Goal: Task Accomplishment & Management: Use online tool/utility

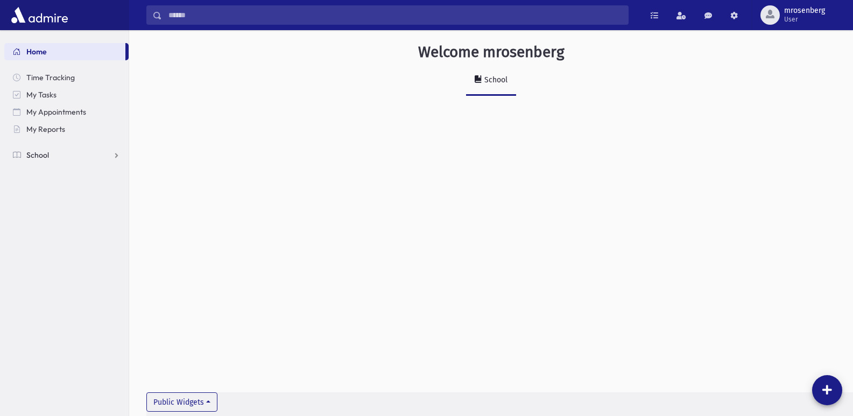
click at [47, 161] on link "School" at bounding box center [66, 154] width 124 height 17
click at [45, 188] on span "Attendance" at bounding box center [52, 190] width 40 height 10
click at [48, 209] on span "Entry" at bounding box center [50, 207] width 18 height 10
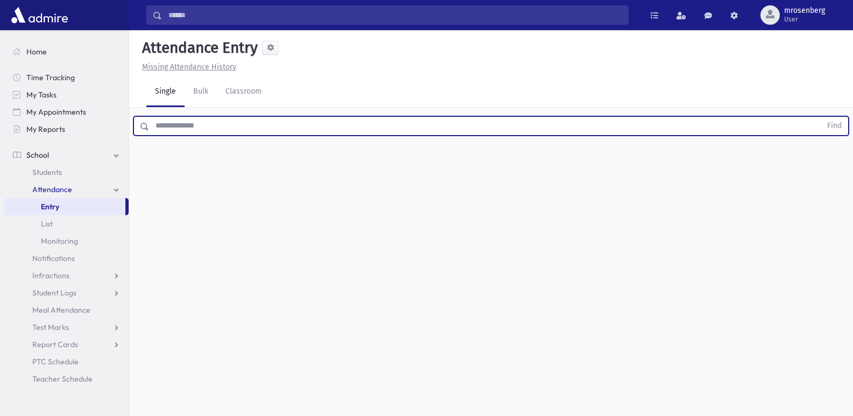
click at [223, 132] on input "text" at bounding box center [485, 125] width 672 height 19
type input "*********"
click at [821, 117] on button "Find" at bounding box center [834, 126] width 27 height 18
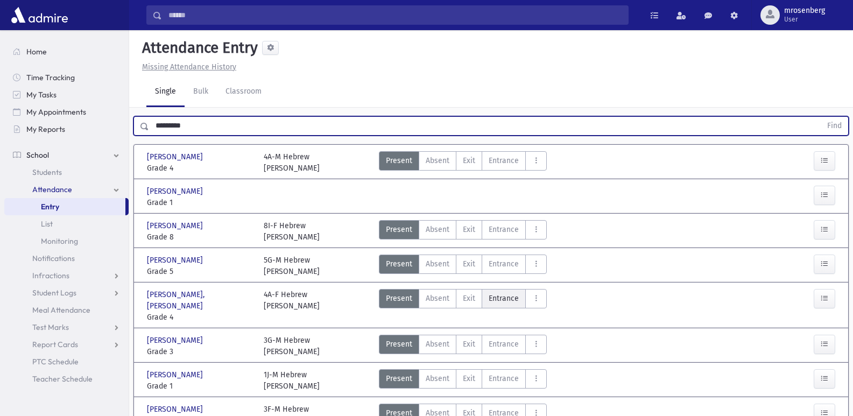
click at [500, 301] on span "Entrance" at bounding box center [504, 298] width 30 height 11
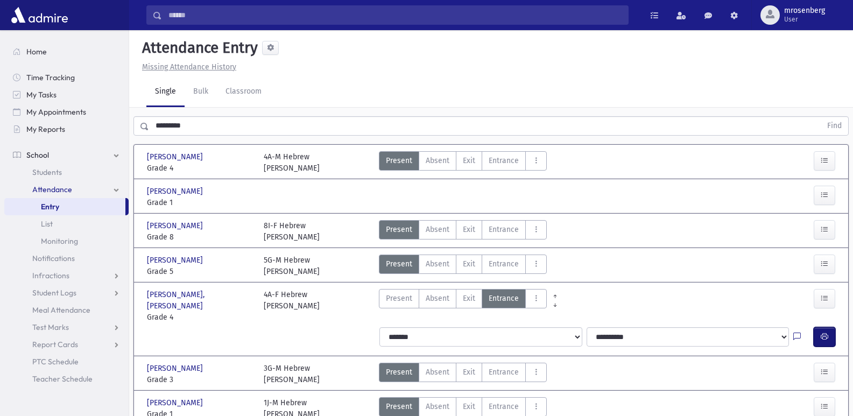
click at [820, 331] on button "button" at bounding box center [825, 336] width 22 height 19
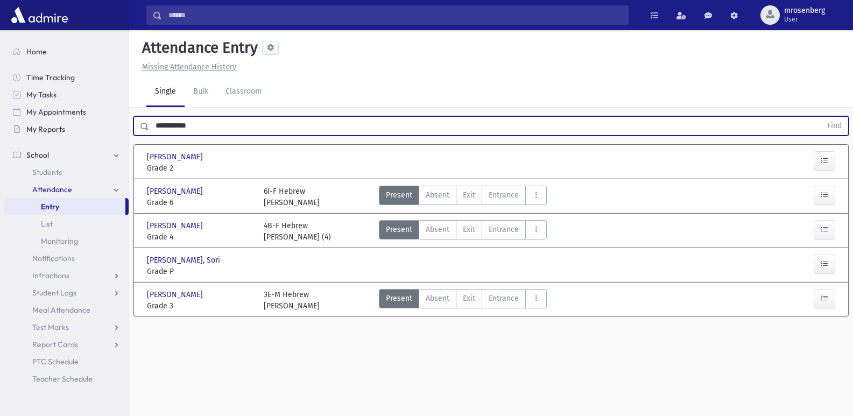
drag, startPoint x: 213, startPoint y: 127, endPoint x: 91, endPoint y: 137, distance: 122.5
click at [91, 137] on div "Search Results Students" at bounding box center [426, 220] width 853 height 440
click at [821, 117] on button "Find" at bounding box center [834, 126] width 27 height 18
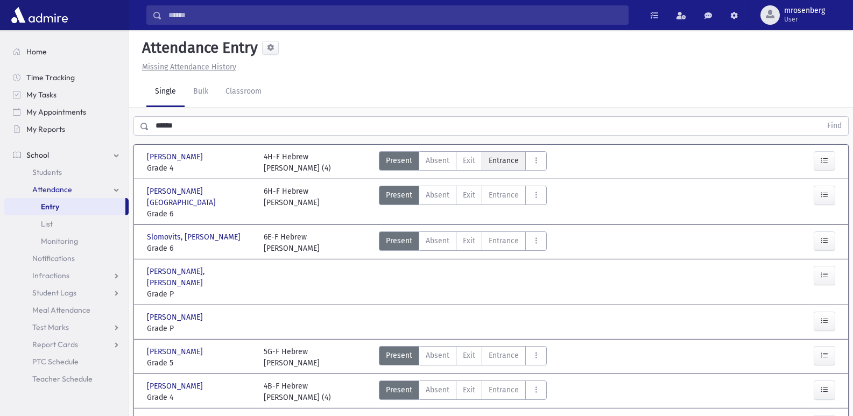
click at [513, 166] on span "Entrance" at bounding box center [504, 160] width 30 height 11
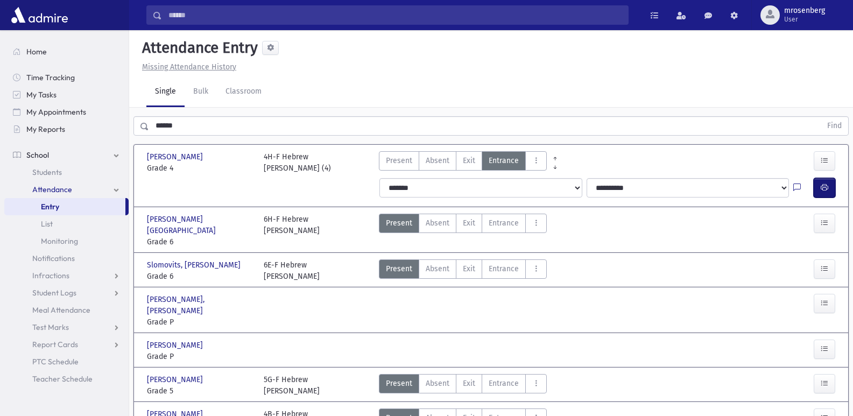
click at [817, 185] on button "button" at bounding box center [825, 187] width 22 height 19
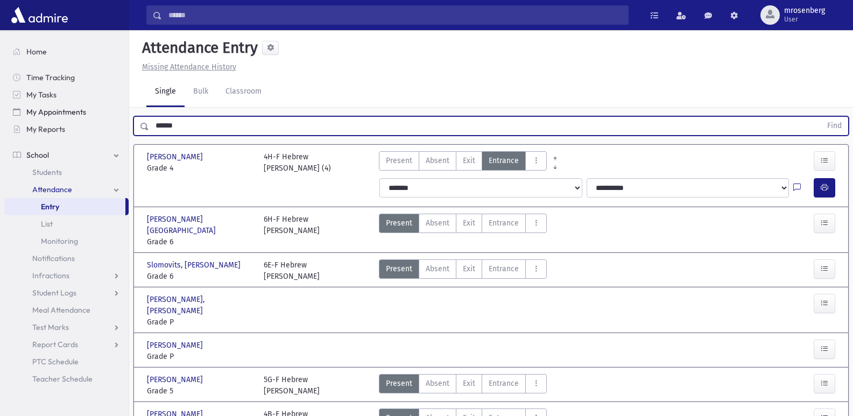
drag, startPoint x: 215, startPoint y: 130, endPoint x: 51, endPoint y: 109, distance: 165.5
click at [51, 108] on div "Search Results Students" at bounding box center [426, 306] width 853 height 613
click at [821, 117] on button "Find" at bounding box center [834, 126] width 27 height 18
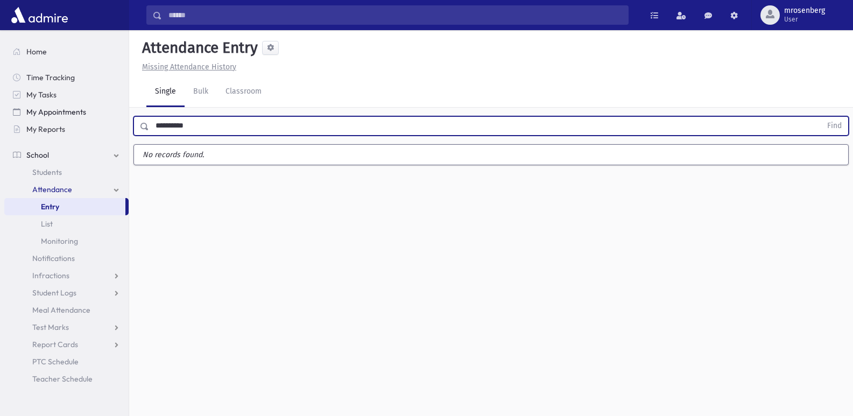
click at [821, 117] on button "Find" at bounding box center [834, 126] width 27 height 18
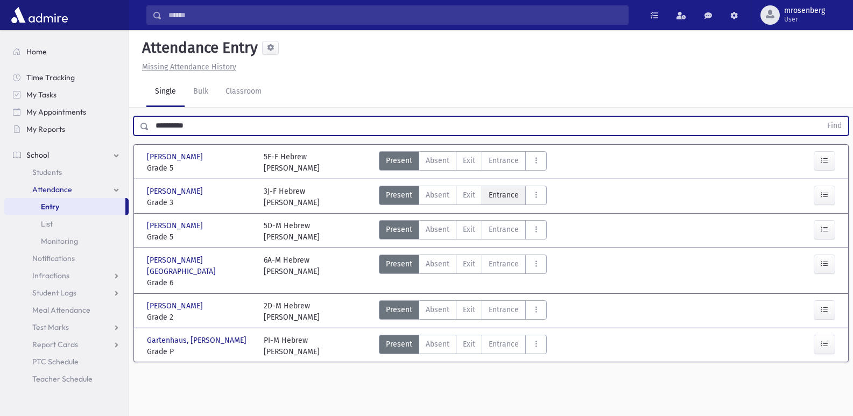
click at [503, 199] on span "Entrance" at bounding box center [504, 194] width 30 height 11
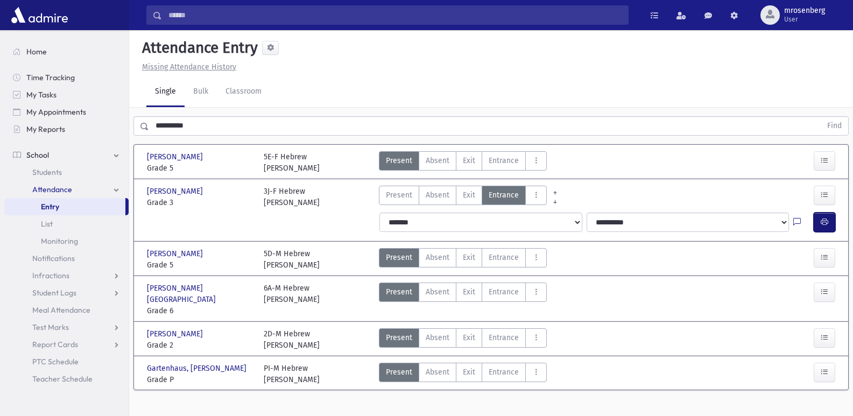
click at [826, 225] on icon "button" at bounding box center [825, 221] width 8 height 9
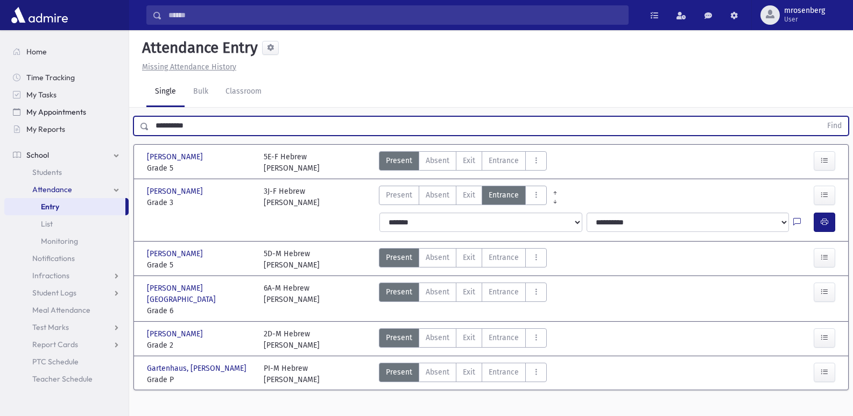
drag, startPoint x: 197, startPoint y: 126, endPoint x: 96, endPoint y: 114, distance: 101.9
click at [96, 114] on div "Search Results Students" at bounding box center [426, 220] width 853 height 440
click at [821, 117] on button "Find" at bounding box center [834, 126] width 27 height 18
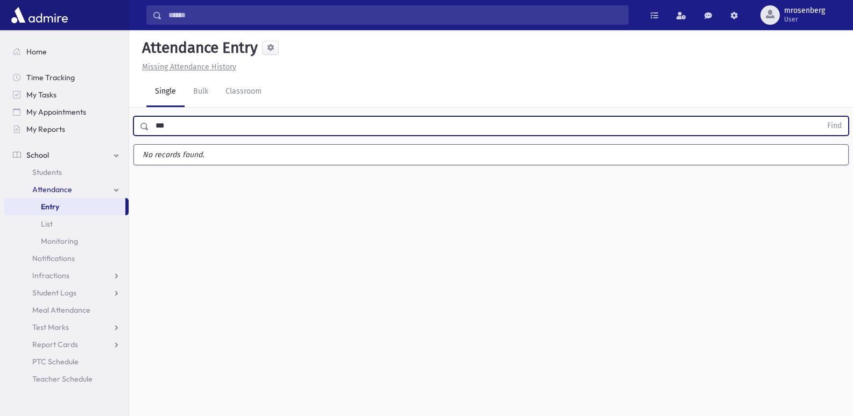
click at [821, 117] on button "Find" at bounding box center [834, 126] width 27 height 18
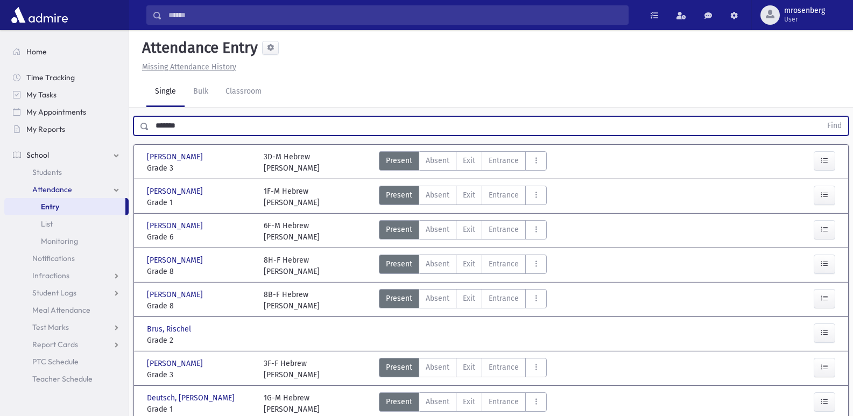
type input "*******"
click at [821, 117] on button "Find" at bounding box center [834, 126] width 27 height 18
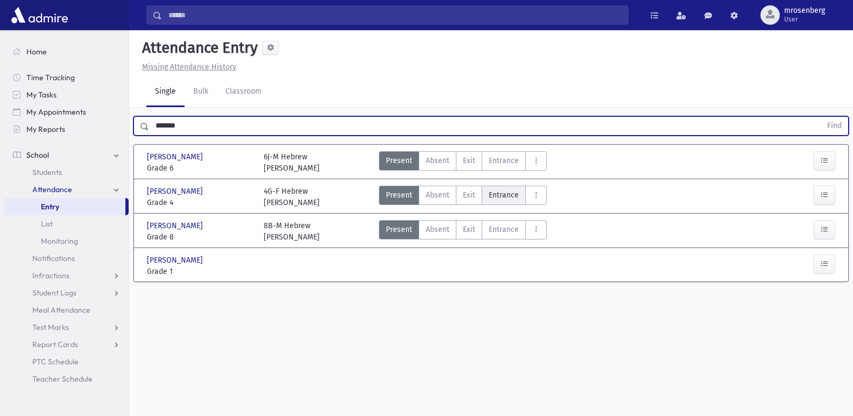
click at [502, 201] on label "Entrance Ent" at bounding box center [504, 195] width 44 height 19
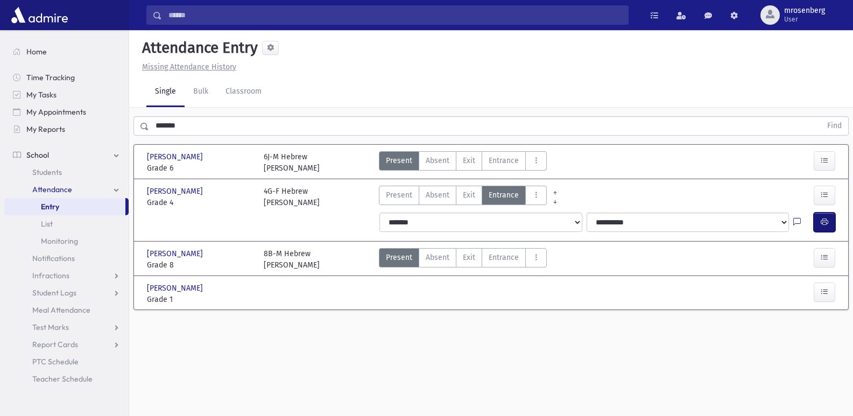
click at [831, 225] on button "button" at bounding box center [825, 222] width 22 height 19
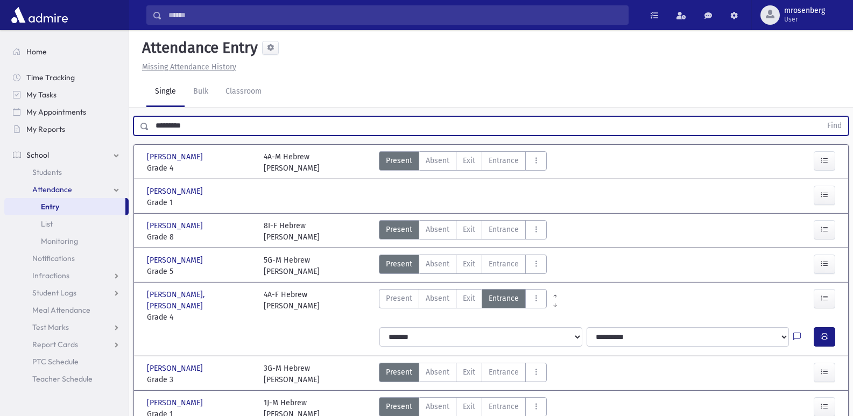
drag, startPoint x: 0, startPoint y: 0, endPoint x: 54, endPoint y: 160, distance: 168.6
type input "**********"
click at [821, 117] on button "Find" at bounding box center [834, 126] width 27 height 18
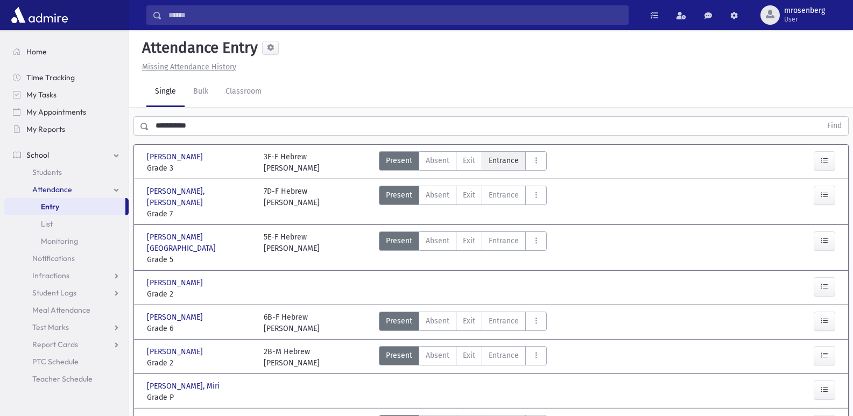
click at [489, 161] on span "Entrance" at bounding box center [504, 160] width 30 height 11
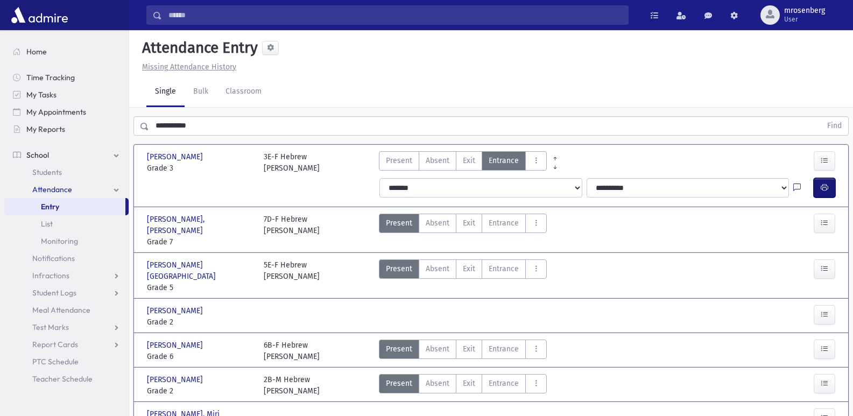
click at [814, 182] on button "button" at bounding box center [825, 187] width 22 height 19
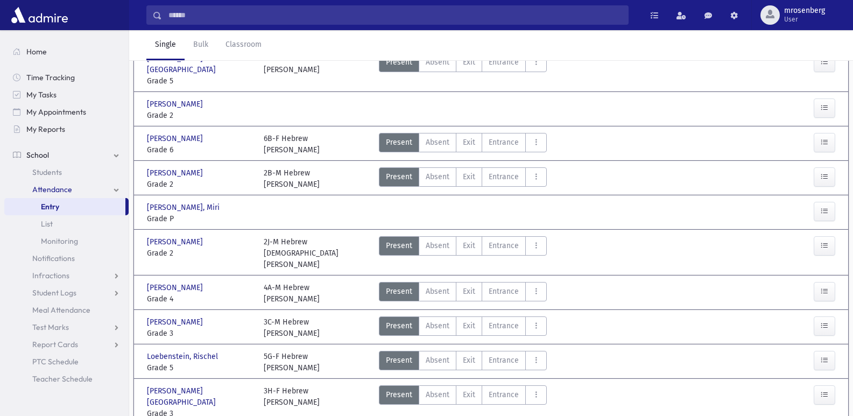
scroll to position [215, 0]
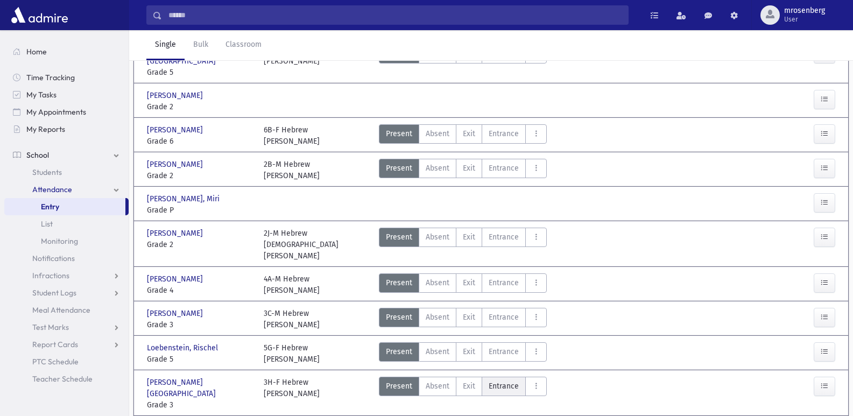
click at [491, 380] on span "Entrance" at bounding box center [504, 385] width 30 height 11
click at [821, 415] on span "button" at bounding box center [825, 424] width 8 height 9
